Goal: Task Accomplishment & Management: Complete application form

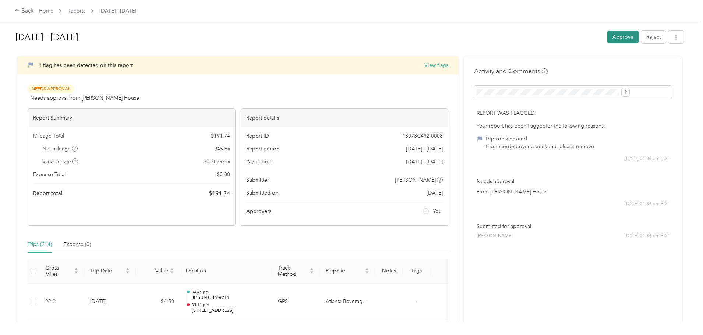
click at [561, 36] on button "Approve" at bounding box center [622, 37] width 31 height 13
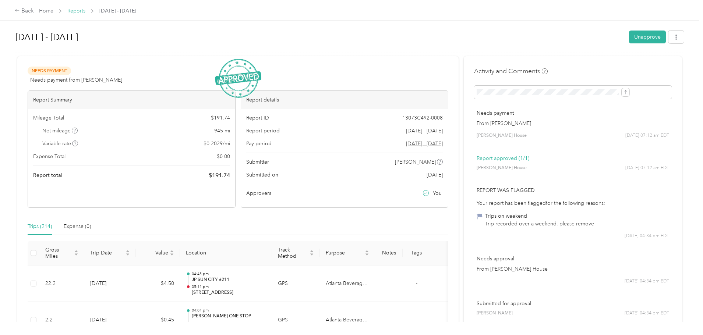
click at [85, 8] on link "Reports" at bounding box center [76, 11] width 18 height 6
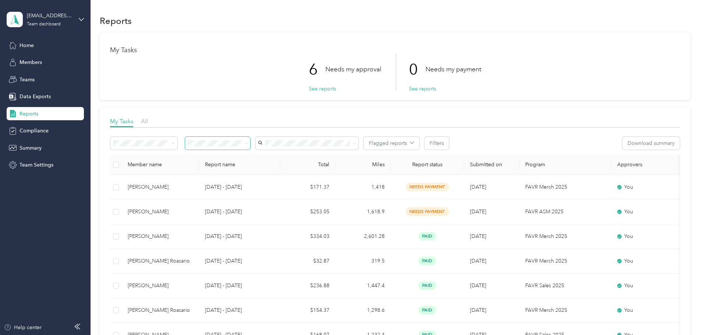
click at [248, 143] on icon at bounding box center [245, 143] width 3 height 3
click at [266, 170] on span "Needs my approval" at bounding box center [262, 170] width 46 height 6
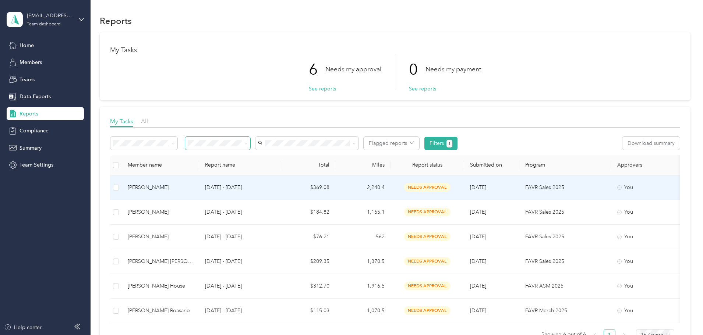
click at [193, 185] on div "[PERSON_NAME]" at bounding box center [160, 188] width 65 height 8
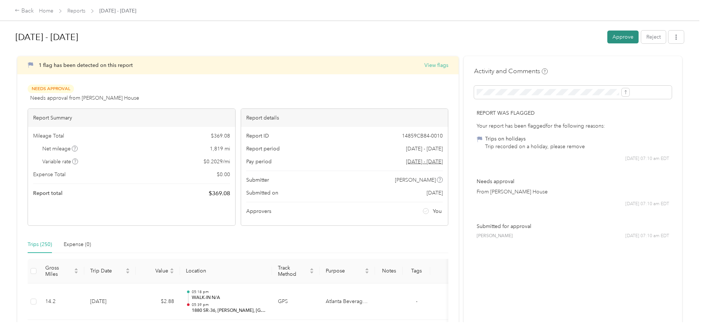
click at [561, 36] on button "Approve" at bounding box center [622, 37] width 31 height 13
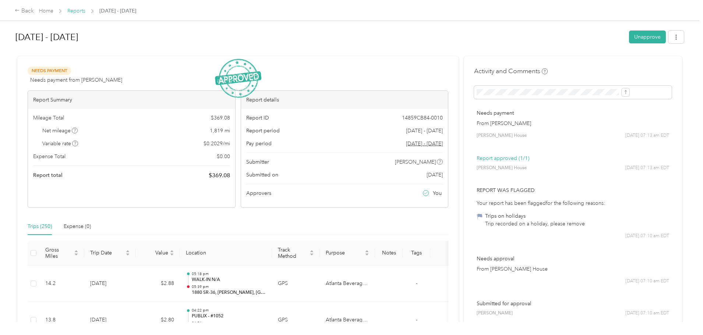
click at [85, 11] on link "Reports" at bounding box center [76, 11] width 18 height 6
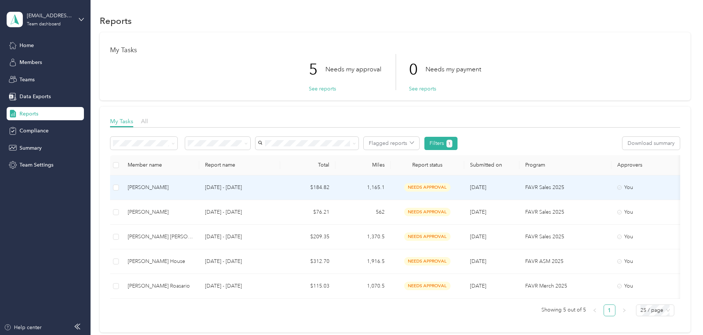
click at [193, 184] on div "[PERSON_NAME]" at bounding box center [160, 188] width 65 height 8
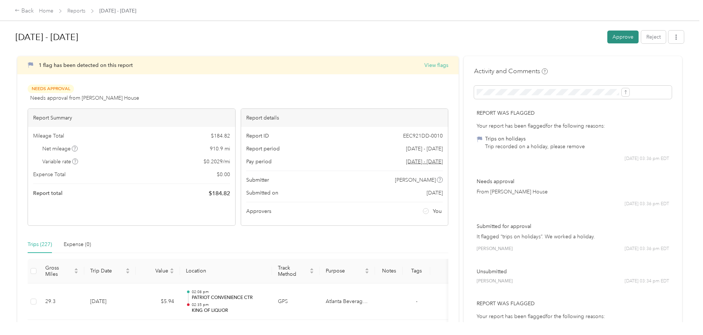
click at [561, 36] on button "Approve" at bounding box center [622, 37] width 31 height 13
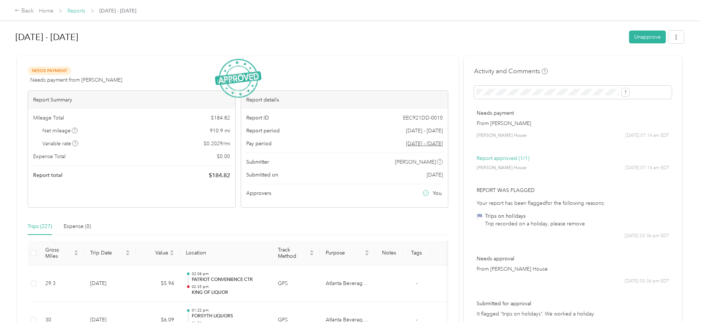
click at [85, 9] on link "Reports" at bounding box center [76, 11] width 18 height 6
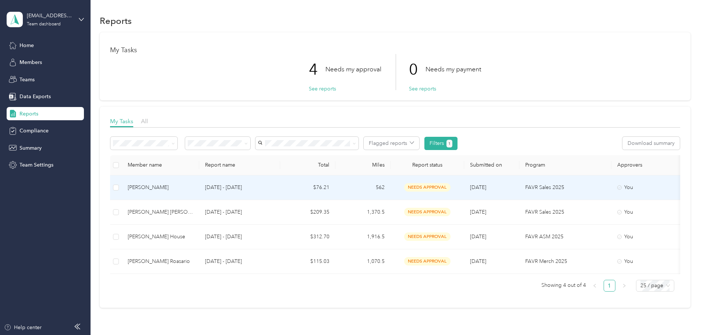
click at [193, 185] on div "[PERSON_NAME]" at bounding box center [160, 188] width 65 height 8
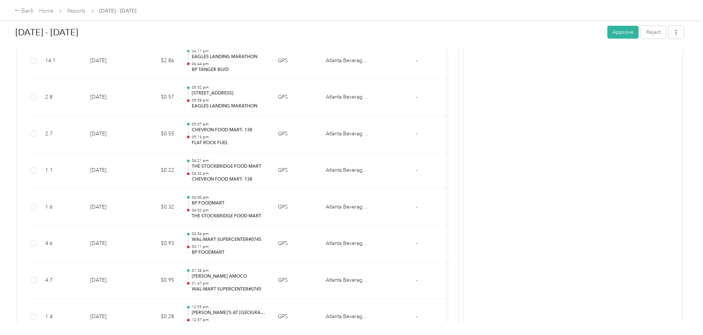
scroll to position [956, 0]
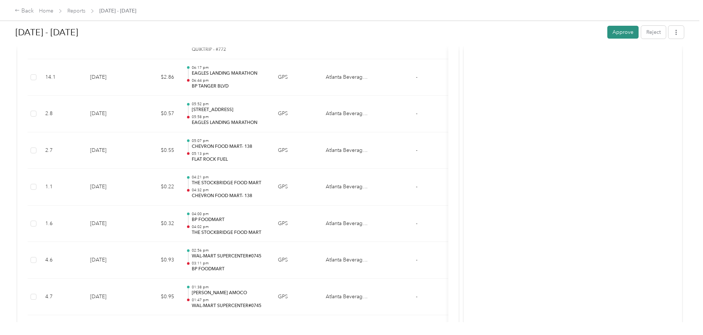
click at [561, 32] on button "Approve" at bounding box center [622, 32] width 31 height 13
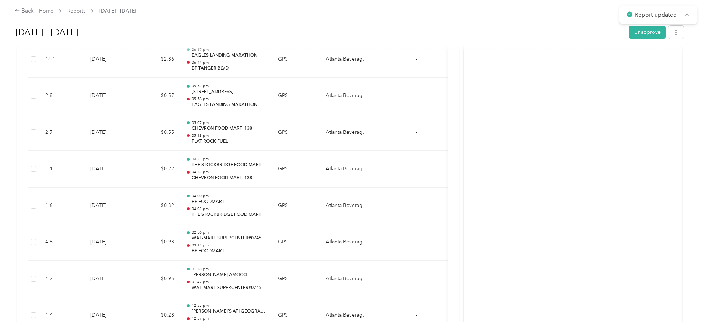
scroll to position [938, 0]
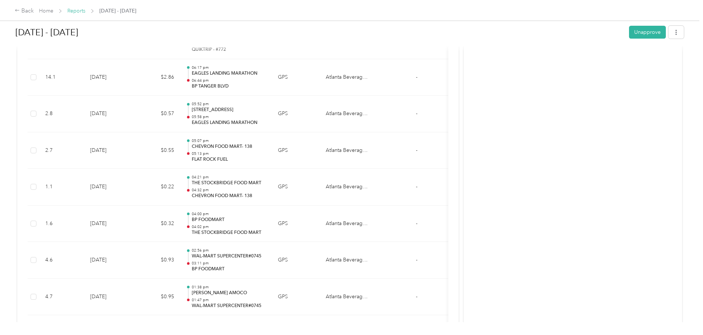
click at [85, 9] on link "Reports" at bounding box center [76, 11] width 18 height 6
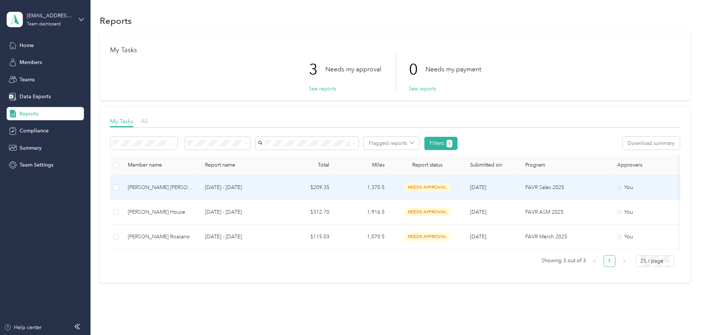
click at [193, 186] on div "[PERSON_NAME] [PERSON_NAME]" at bounding box center [160, 188] width 65 height 8
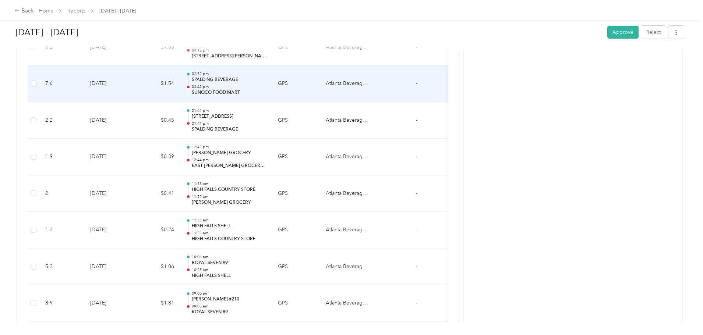
scroll to position [4929, 0]
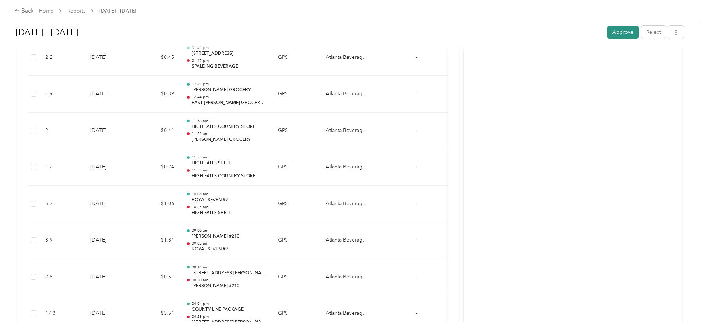
click at [561, 34] on button "Approve" at bounding box center [622, 32] width 31 height 13
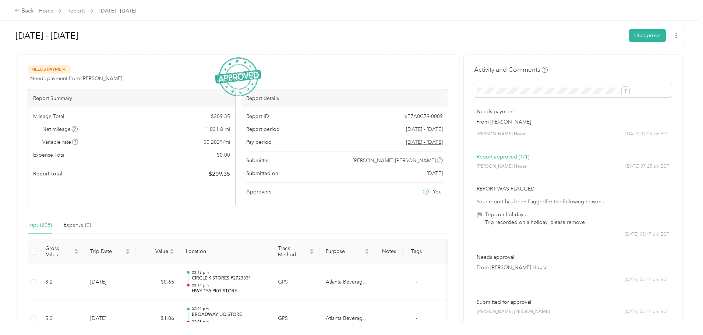
scroll to position [0, 0]
click at [85, 11] on link "Reports" at bounding box center [76, 11] width 18 height 6
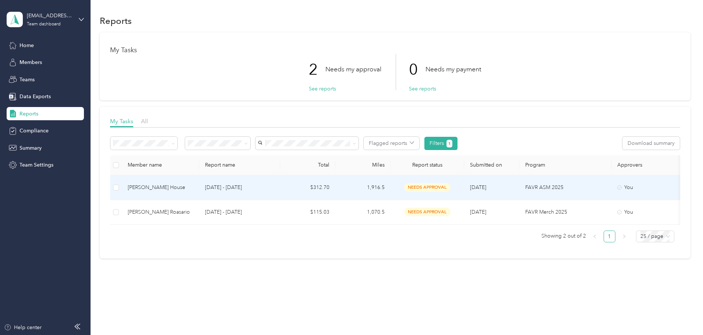
click at [193, 188] on div "[PERSON_NAME] House" at bounding box center [160, 188] width 65 height 8
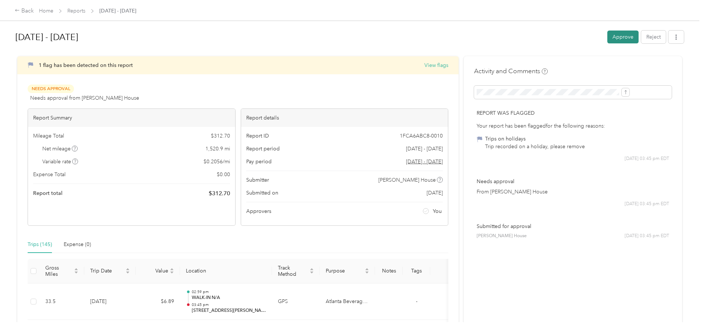
click at [561, 36] on button "Approve" at bounding box center [622, 37] width 31 height 13
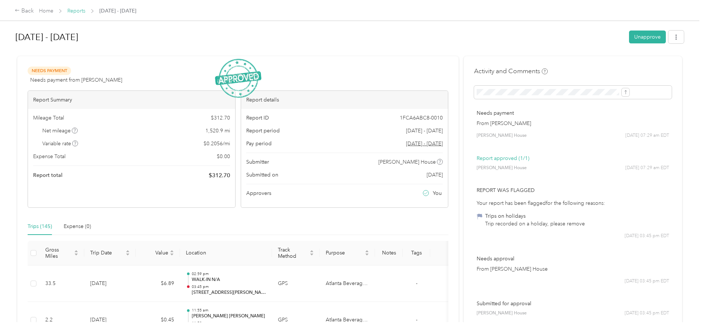
click at [85, 13] on link "Reports" at bounding box center [76, 11] width 18 height 6
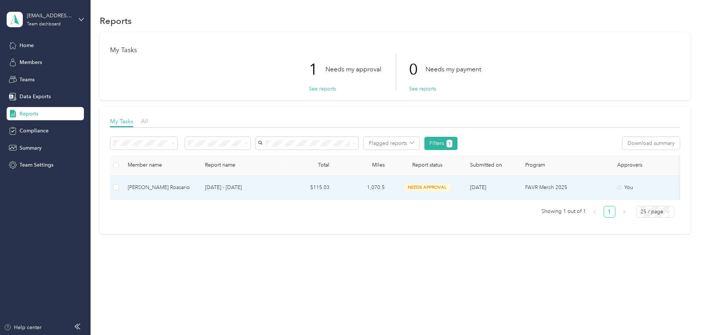
click at [193, 189] on div "[PERSON_NAME] Roasario" at bounding box center [160, 188] width 65 height 8
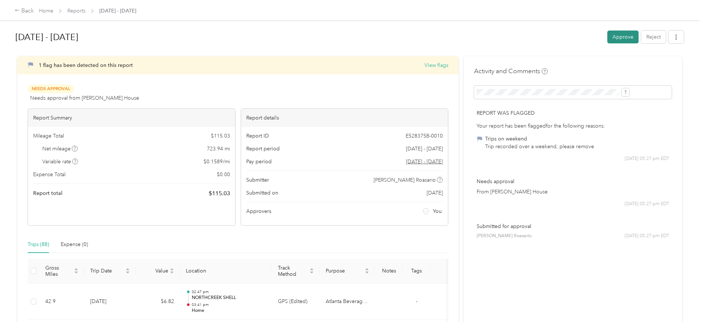
click at [561, 36] on button "Approve" at bounding box center [622, 37] width 31 height 13
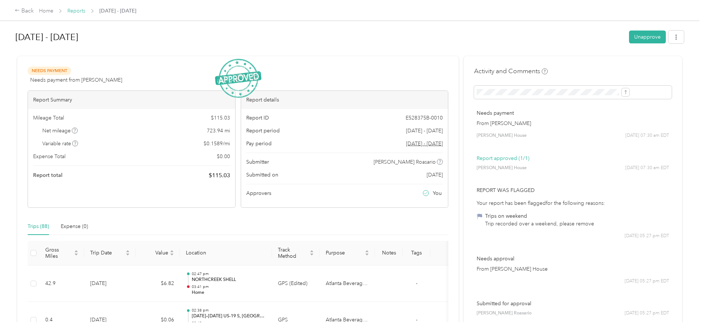
click at [85, 10] on link "Reports" at bounding box center [76, 11] width 18 height 6
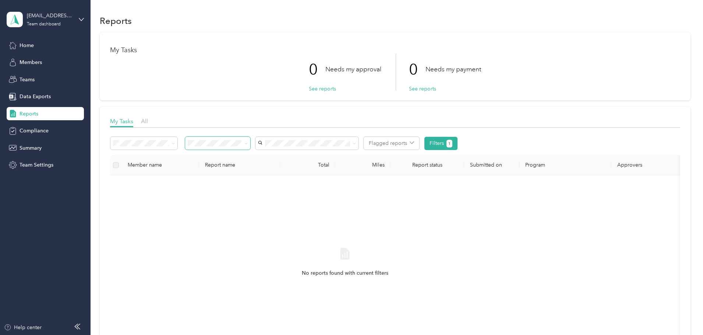
click at [248, 143] on span at bounding box center [245, 143] width 6 height 8
click at [248, 145] on icon at bounding box center [245, 143] width 3 height 3
click at [280, 181] on span "Needs my payment" at bounding box center [262, 183] width 46 height 6
click at [248, 143] on icon at bounding box center [245, 143] width 3 height 3
click at [267, 196] on div "Approved by me" at bounding box center [266, 192] width 55 height 8
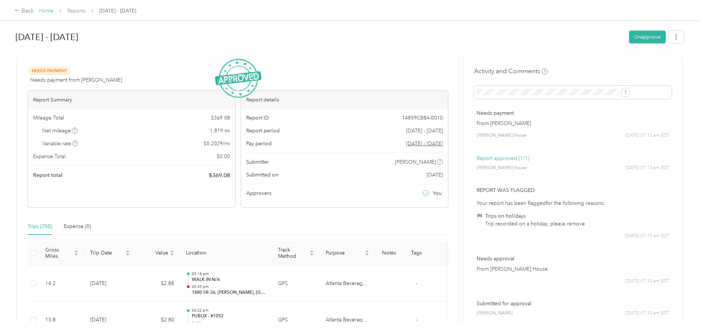
click at [53, 11] on link "Home" at bounding box center [46, 11] width 14 height 6
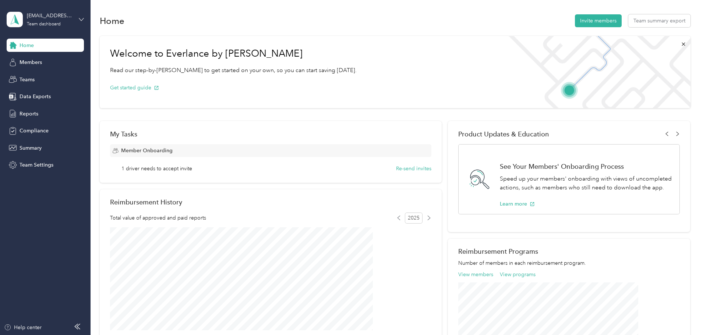
click at [83, 19] on icon at bounding box center [81, 19] width 4 height 3
click at [54, 75] on div "Personal dashboard" at bounding box center [36, 77] width 46 height 8
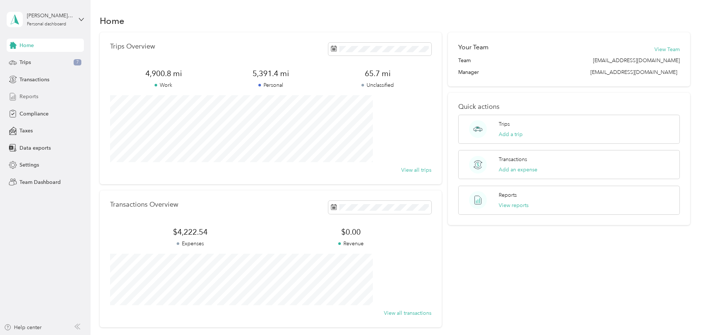
click at [32, 94] on span "Reports" at bounding box center [28, 97] width 19 height 8
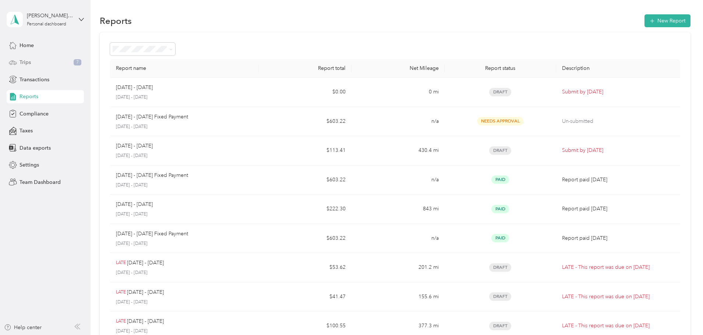
click at [21, 64] on span "Trips" at bounding box center [24, 62] width 11 height 8
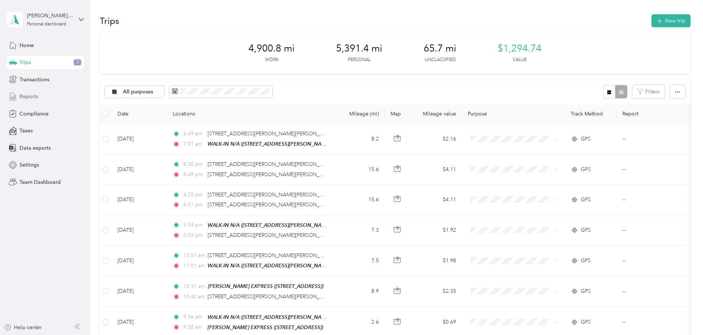
click at [45, 96] on div "Reports" at bounding box center [45, 96] width 77 height 13
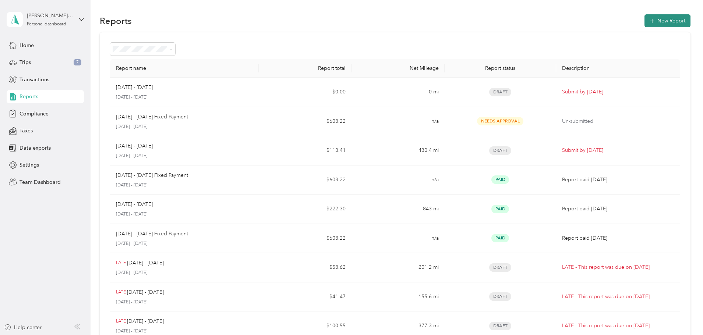
click at [644, 22] on button "New Report" at bounding box center [667, 20] width 46 height 13
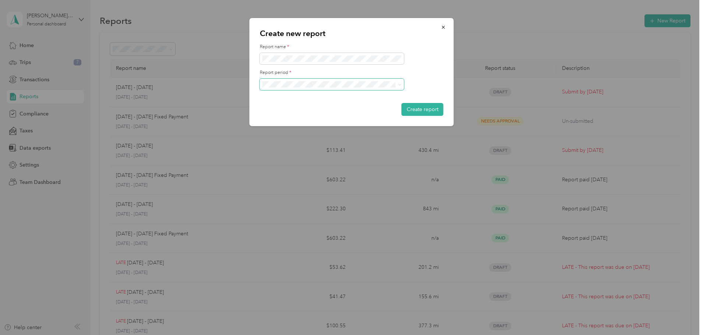
click at [398, 84] on span at bounding box center [398, 84] width 6 height 5
click at [399, 87] on span at bounding box center [399, 84] width 3 height 6
click at [419, 74] on label "Report period *" at bounding box center [352, 73] width 184 height 7
click at [401, 86] on span at bounding box center [332, 85] width 144 height 12
click at [347, 79] on span at bounding box center [332, 85] width 144 height 12
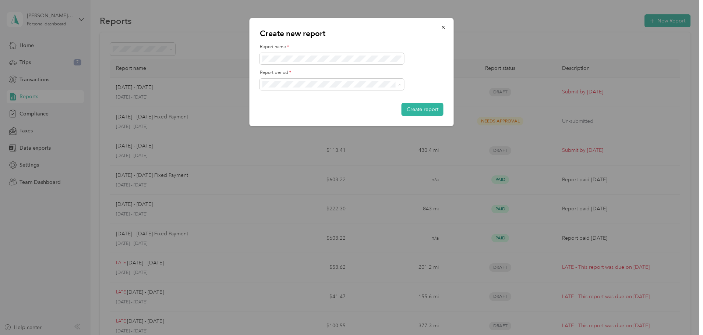
click at [298, 108] on span "[DATE] - [DATE]" at bounding box center [283, 110] width 37 height 6
click at [417, 110] on button "Create report" at bounding box center [422, 109] width 42 height 13
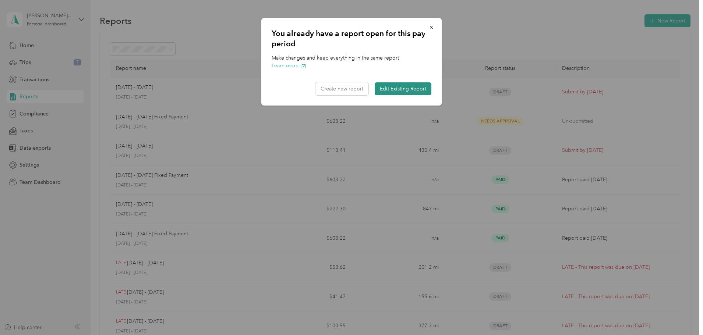
click at [401, 87] on button "Edit Existing Report" at bounding box center [402, 88] width 57 height 13
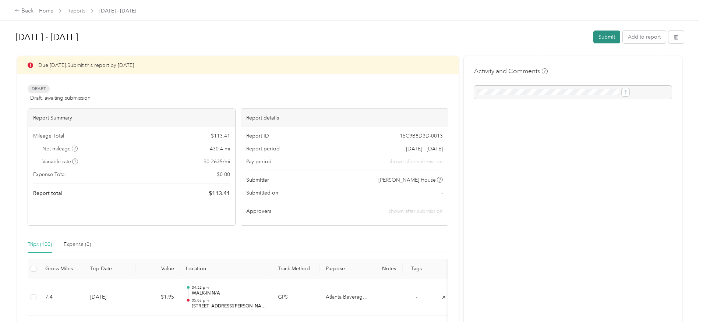
click at [593, 36] on button "Submit" at bounding box center [606, 37] width 27 height 13
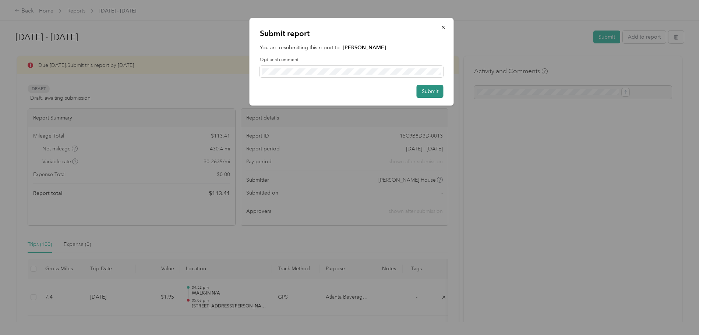
click at [427, 86] on button "Submit" at bounding box center [429, 91] width 27 height 13
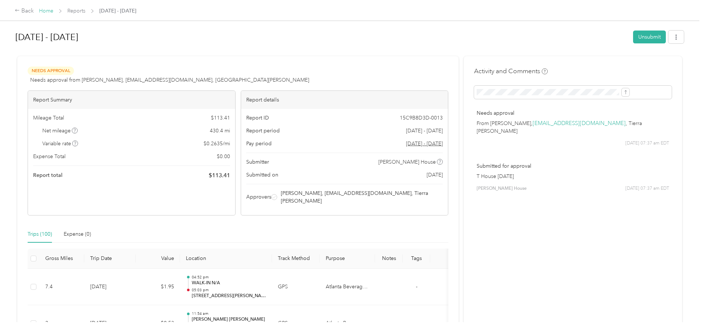
click at [53, 14] on link "Home" at bounding box center [46, 11] width 14 height 6
